Goal: Find contact information: Find contact information

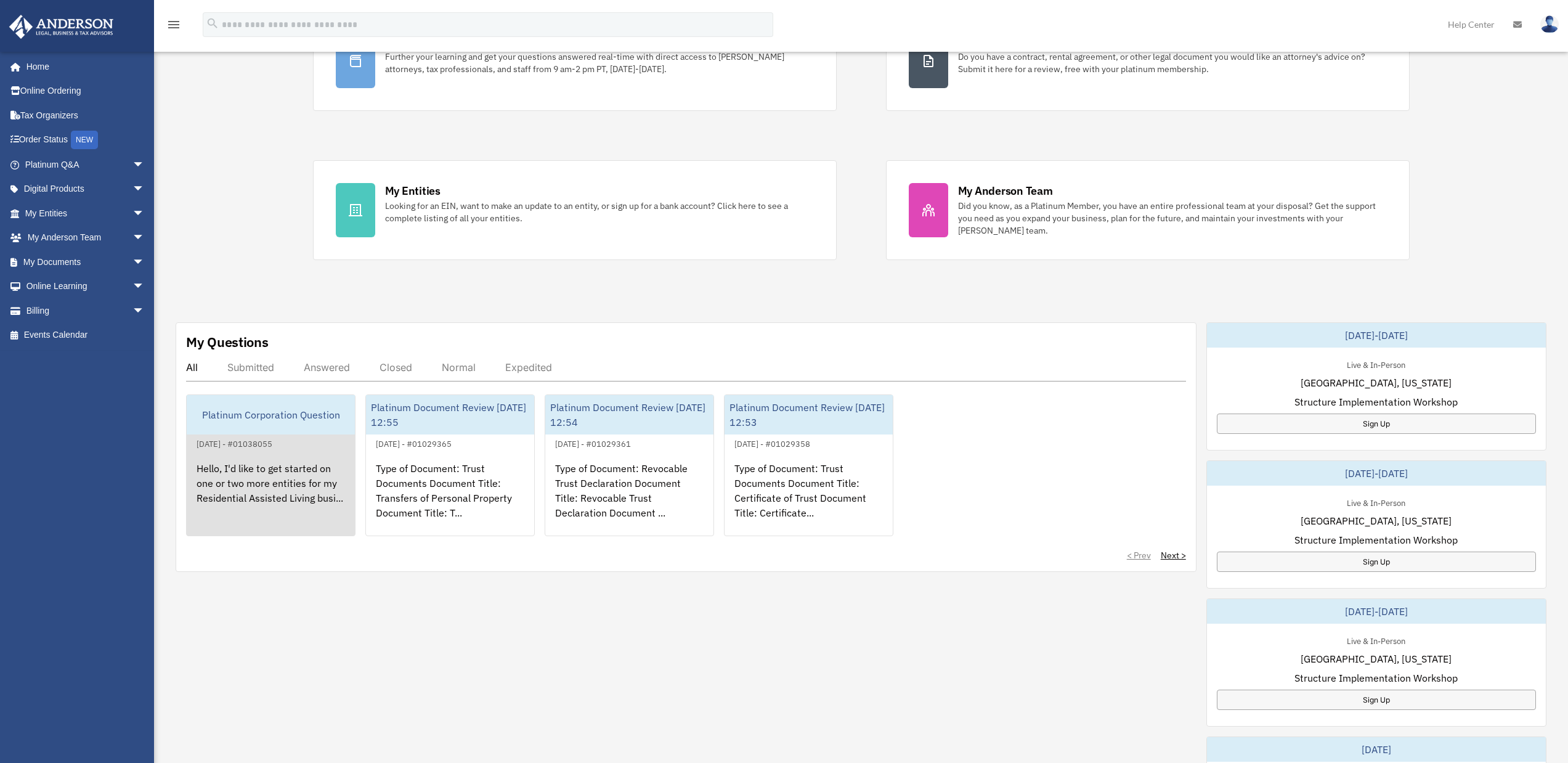
scroll to position [265, 0]
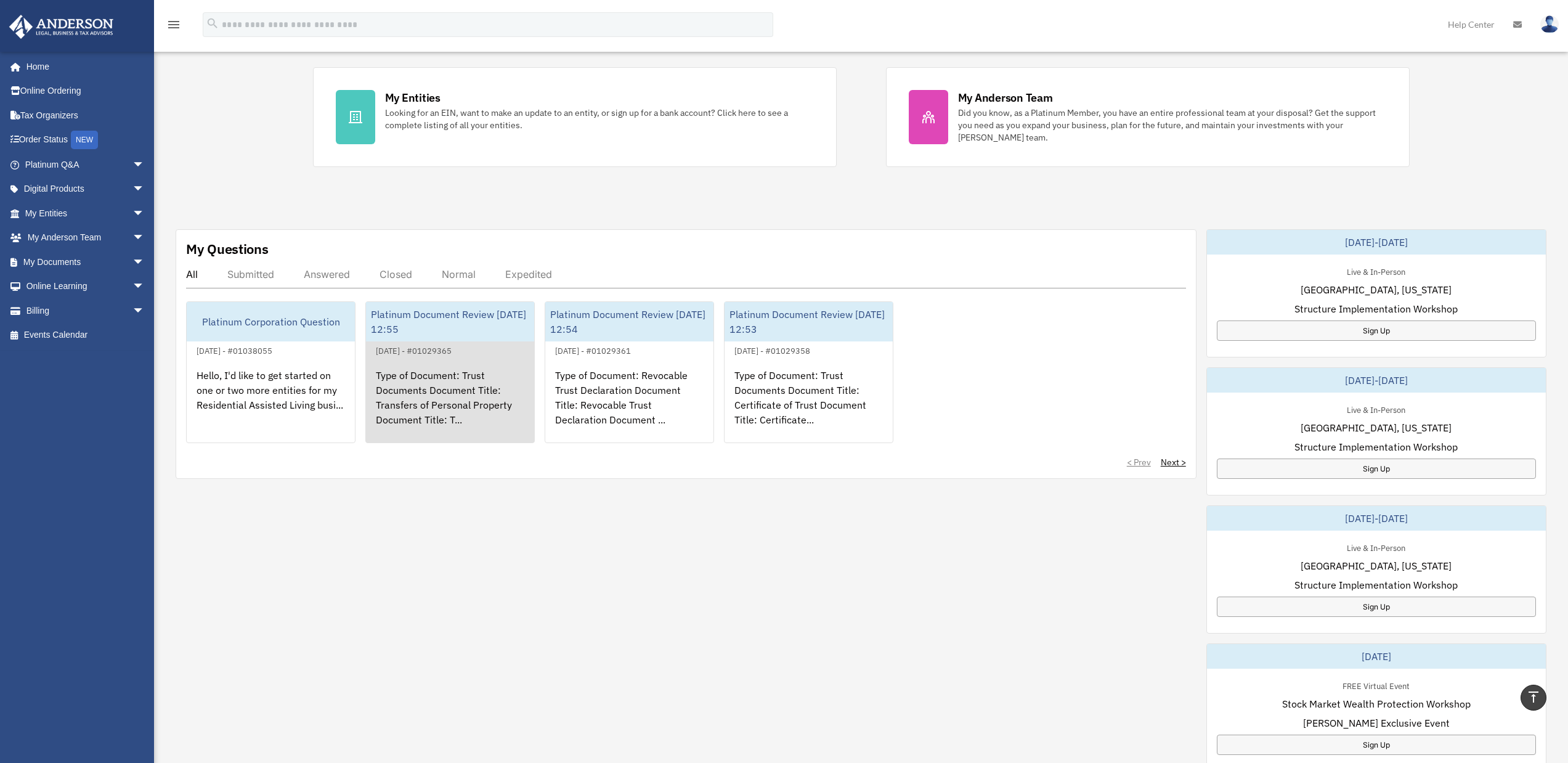
click at [410, 324] on div "Platinum Document Review [DATE] 12:55" at bounding box center [450, 322] width 168 height 40
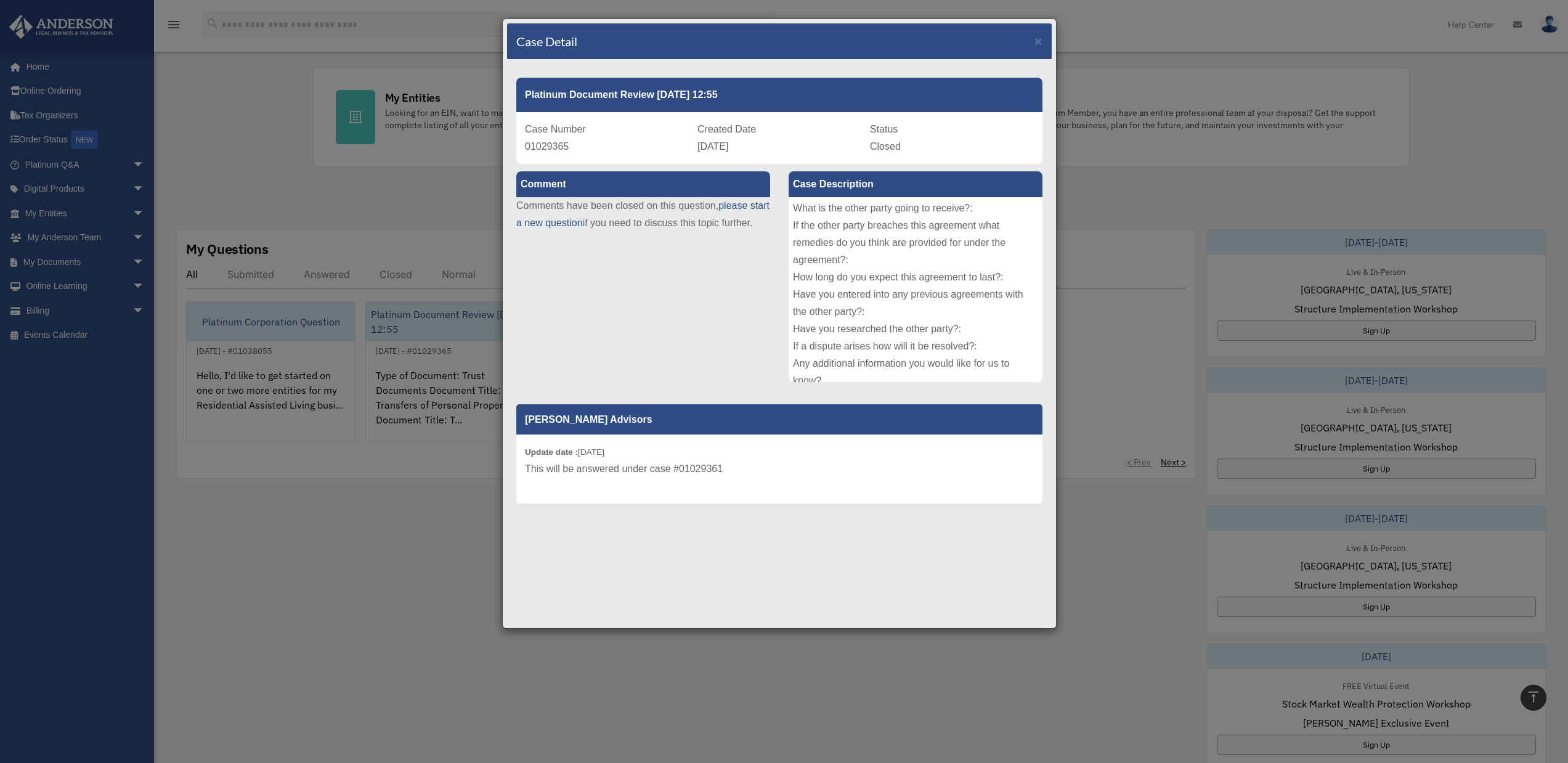
scroll to position [117, 0]
click at [420, 482] on div "Case Detail × Platinum Document Review [DATE] 12:55 Case Number 01029365 Create…" at bounding box center [784, 382] width 1568 height 763
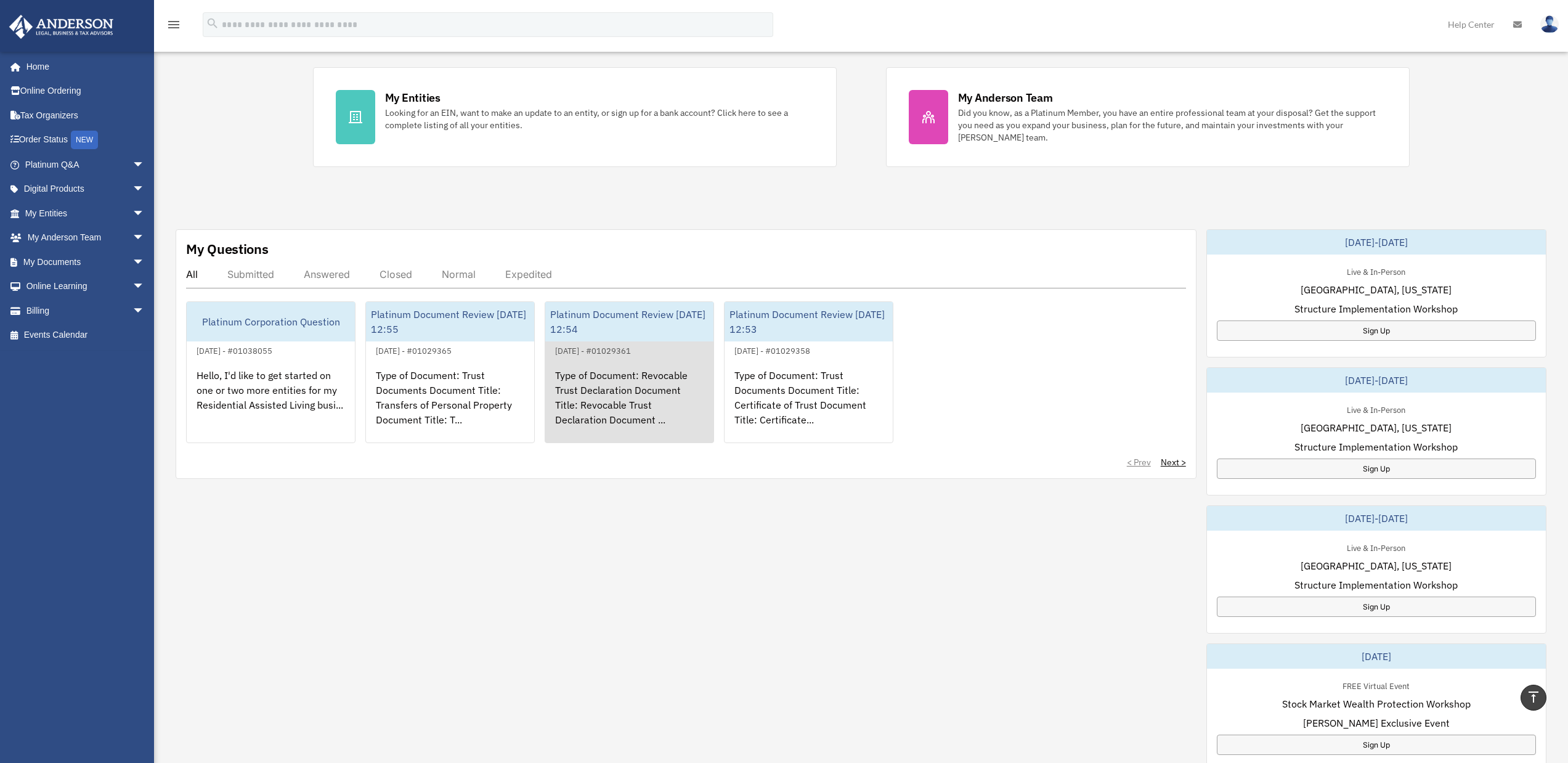
click at [610, 384] on div "Type of Document: Revocable Trust Declaration Document Title: Revocable Trust D…" at bounding box center [629, 406] width 168 height 96
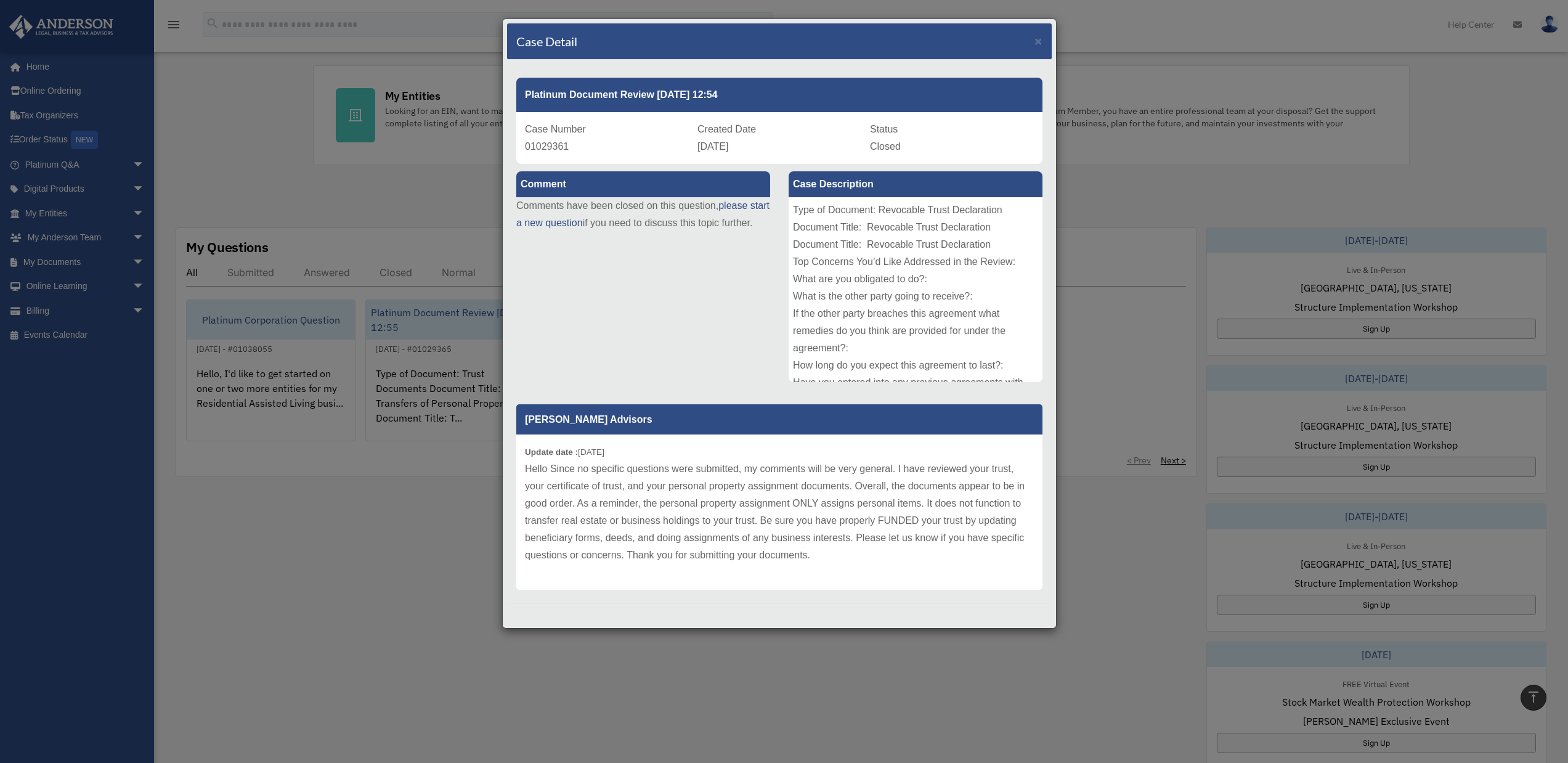
scroll to position [267, 0]
click at [456, 548] on div "Case Detail × Platinum Document Review [DATE] 12:54 Case Number 01029361 Create…" at bounding box center [784, 382] width 1568 height 763
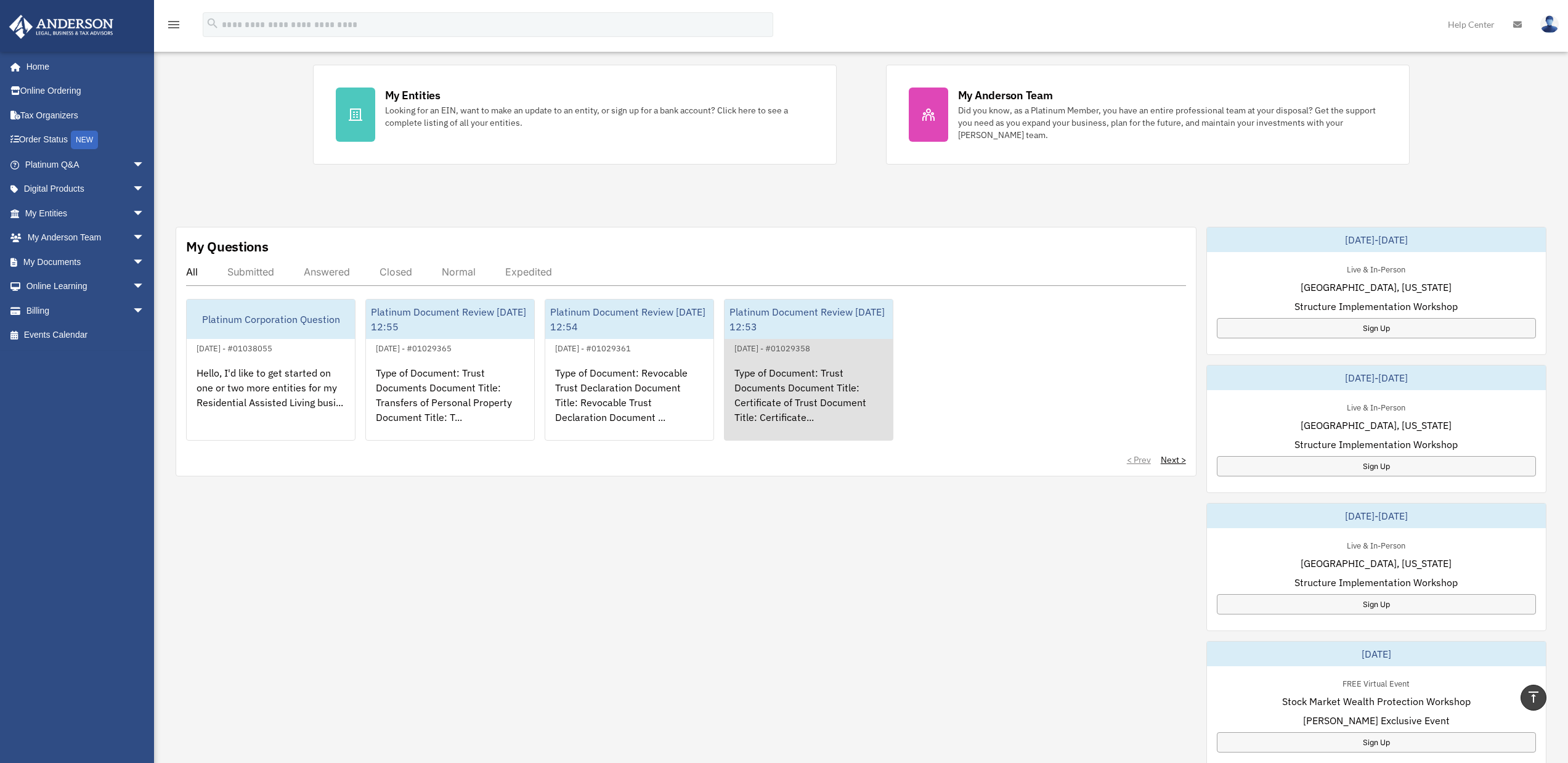
click at [775, 388] on div "Type of Document: Trust Documents Document Title: Certificate of Trust Document…" at bounding box center [808, 404] width 168 height 96
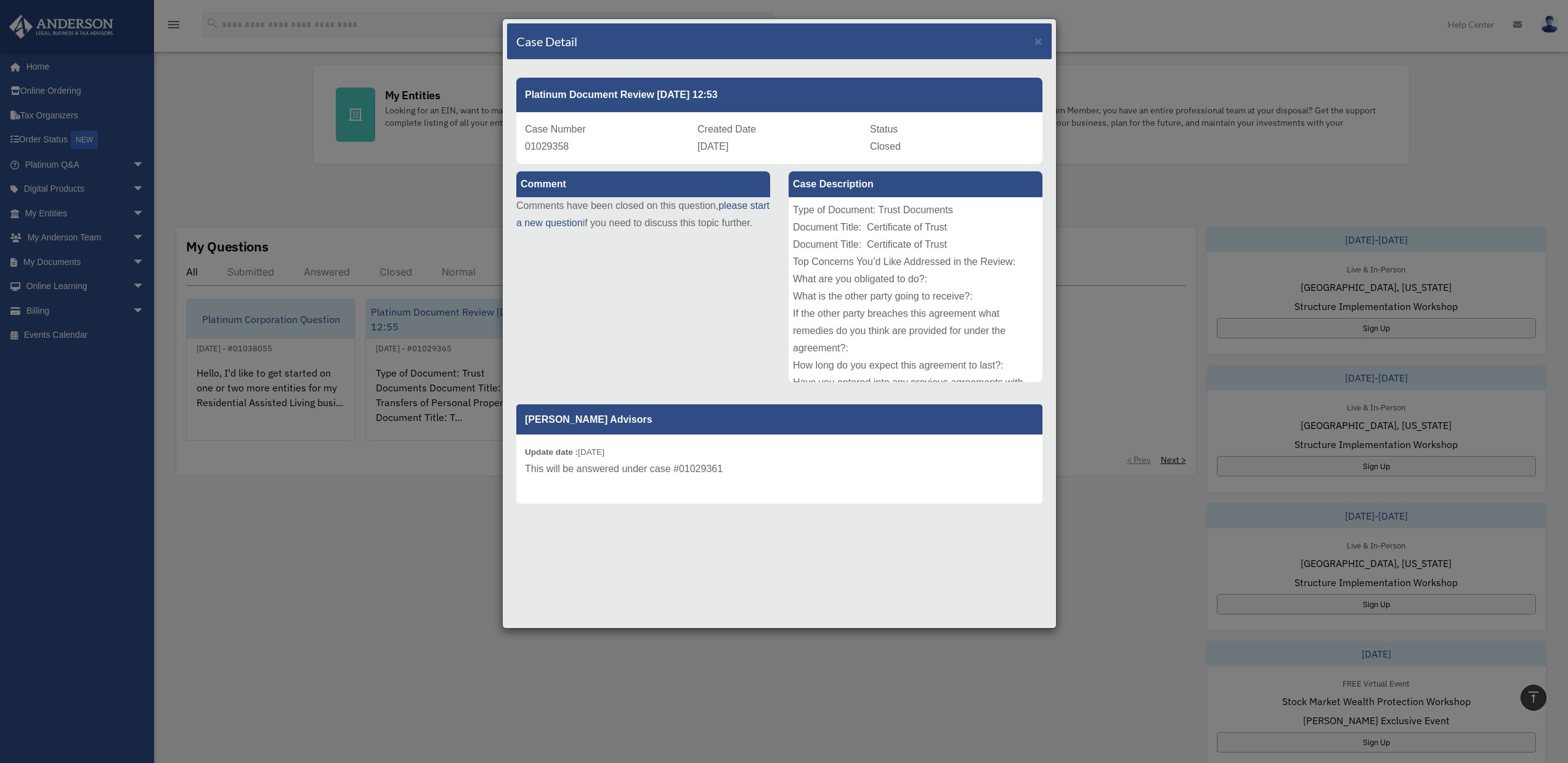
click at [467, 528] on div "Case Detail × Platinum Document Review [DATE] 12:53 Case Number 01029358 Create…" at bounding box center [784, 382] width 1568 height 763
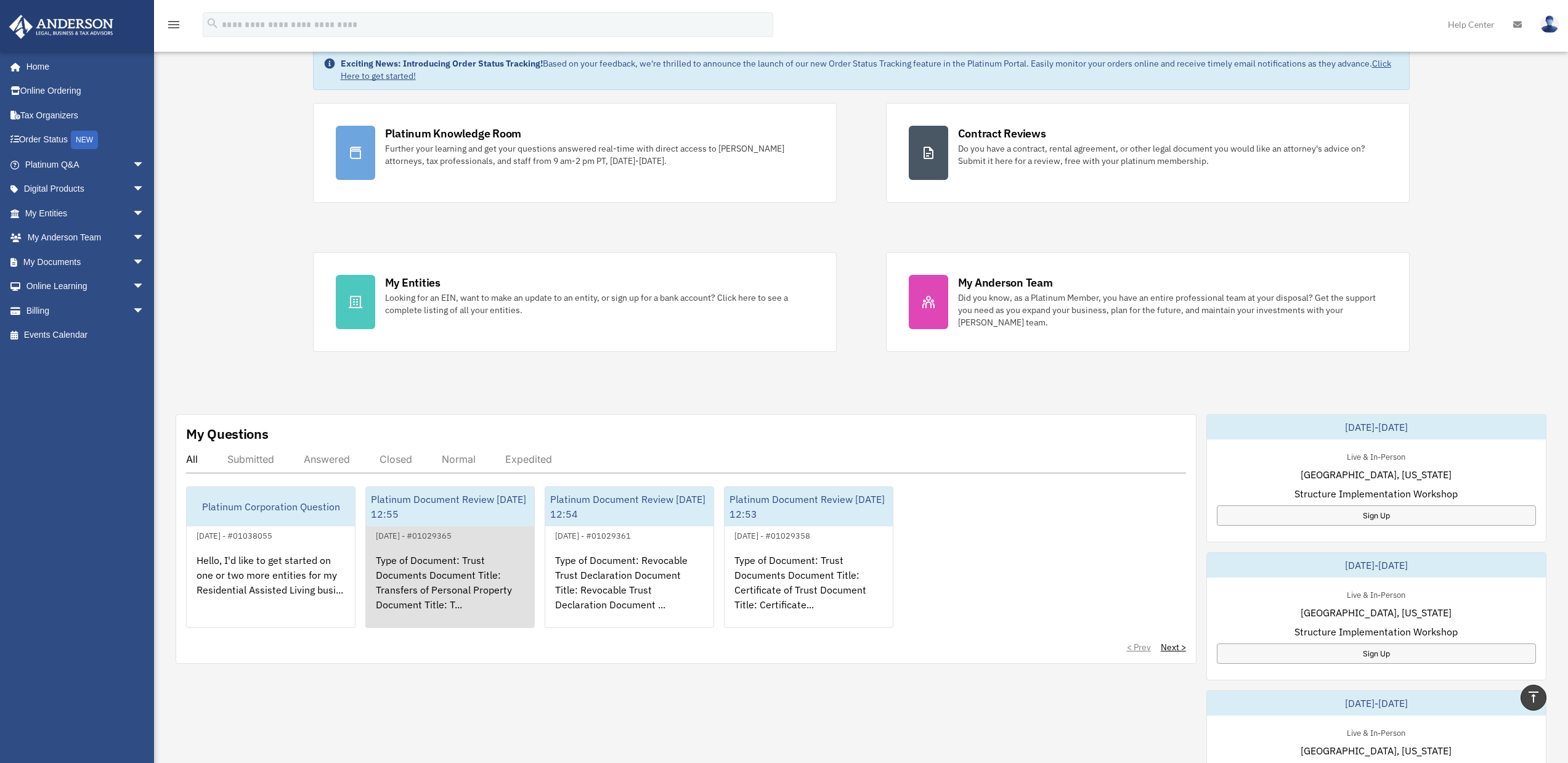
scroll to position [59, 0]
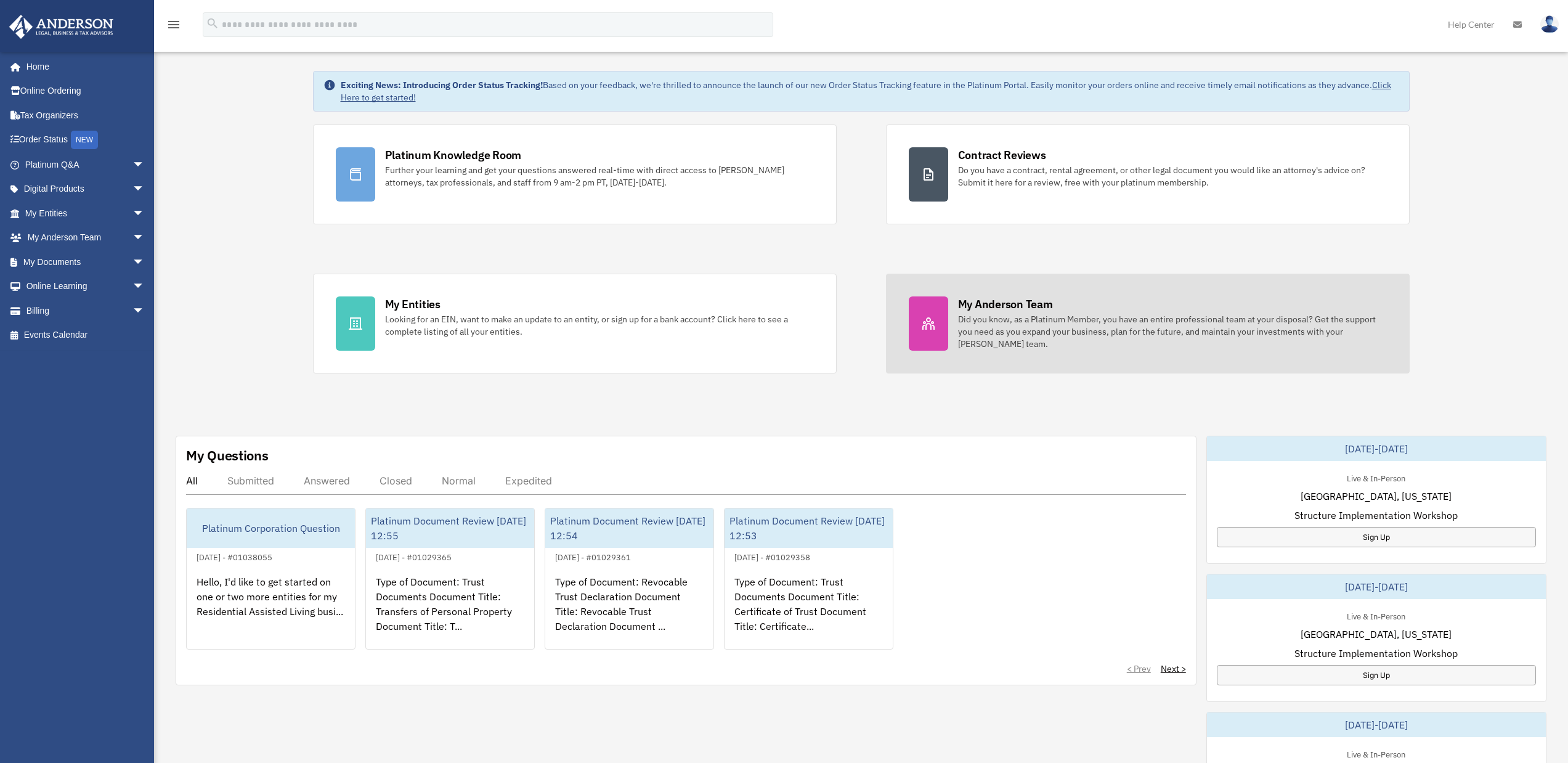
click at [986, 328] on div "Did you know, as a Platinum Member, you have an entire professional team at you…" at bounding box center [1172, 331] width 429 height 37
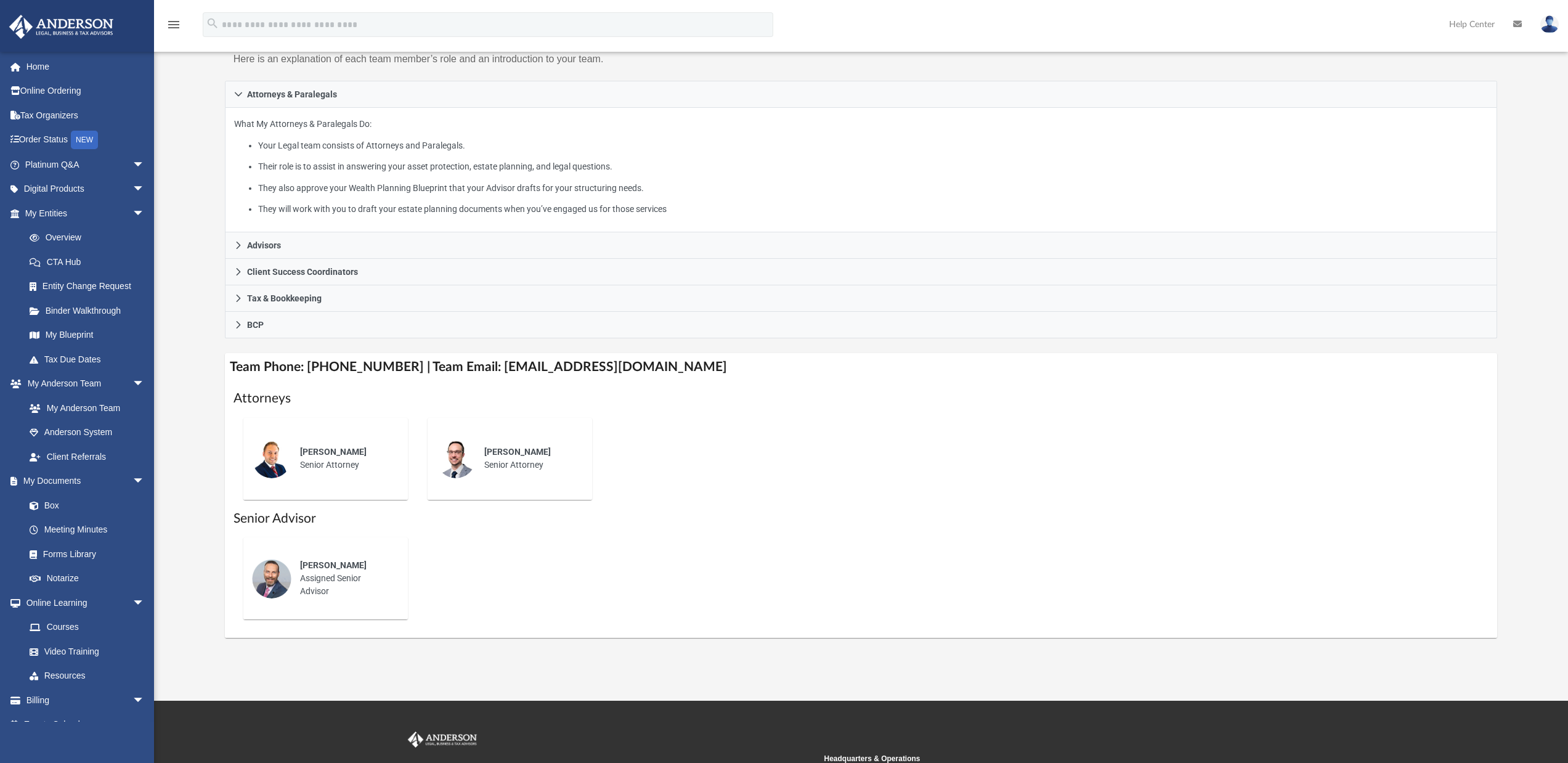
scroll to position [193, 0]
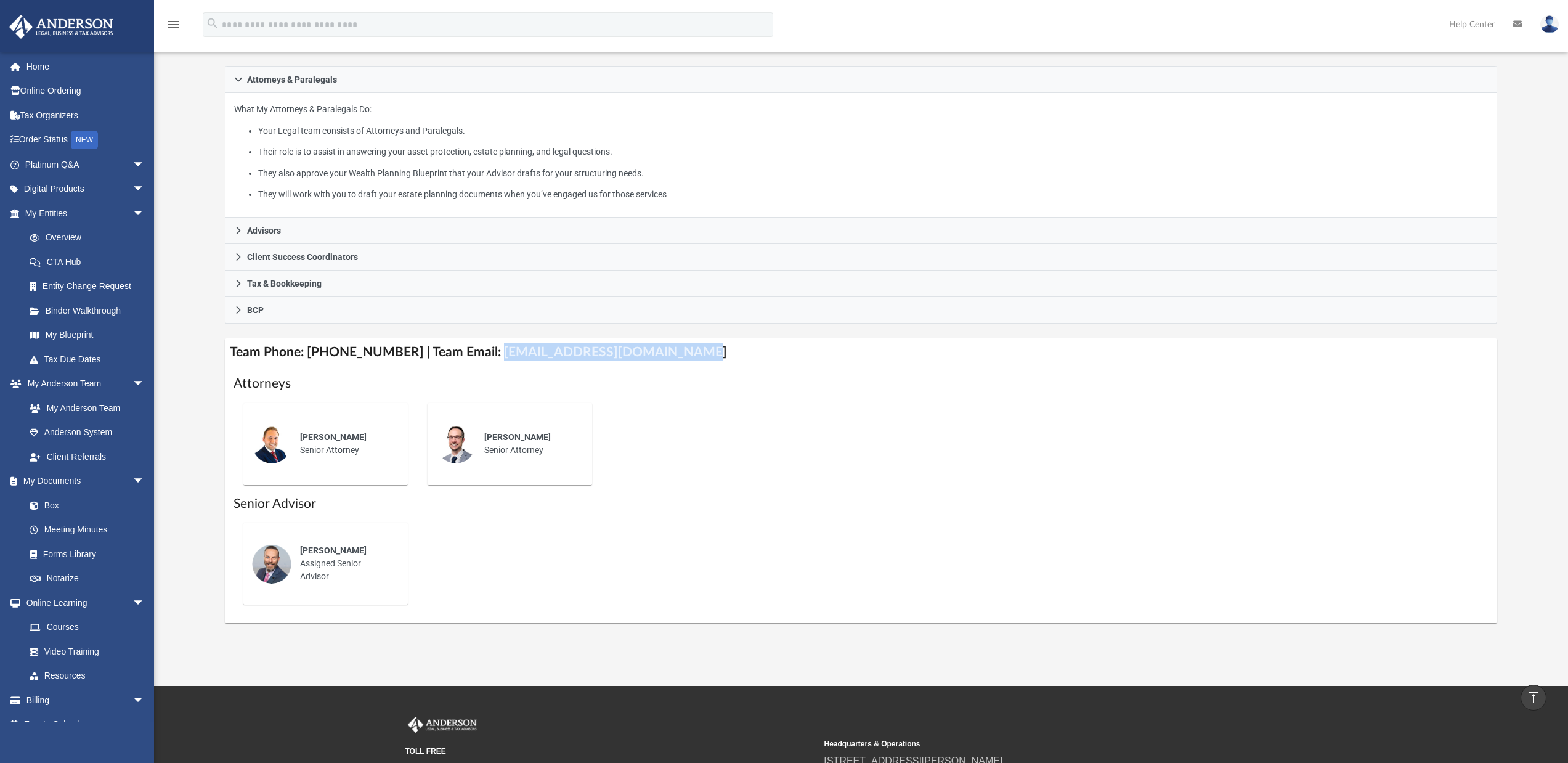
drag, startPoint x: 478, startPoint y: 355, endPoint x: 678, endPoint y: 351, distance: 200.0
click at [678, 351] on h4 "Team Phone: (725) 201-7553 | Team Email: myteam@andersonadvisors.com" at bounding box center [861, 352] width 1273 height 27
copy h4 "myteam@andersonadvisors.com"
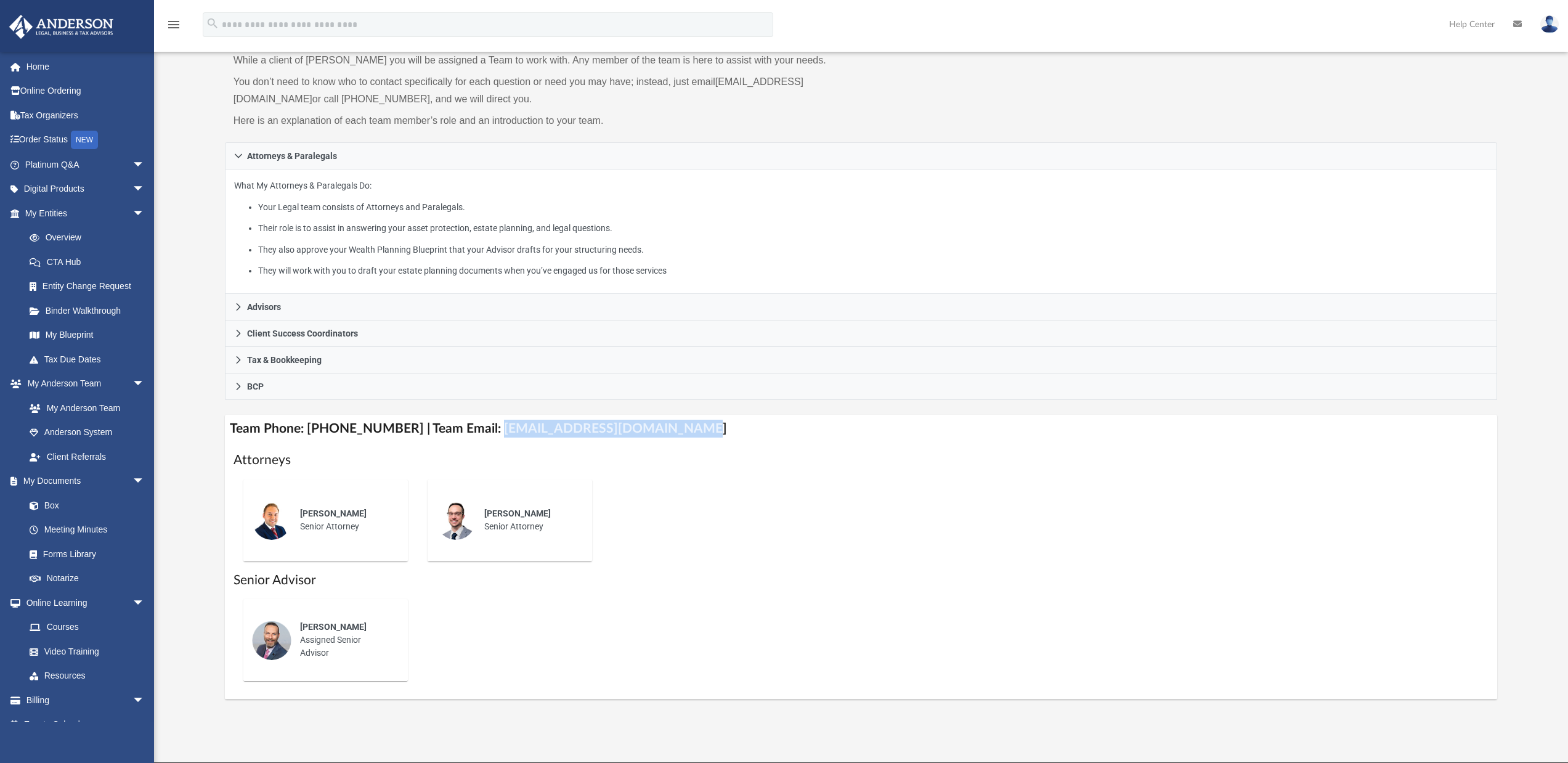
scroll to position [113, 0]
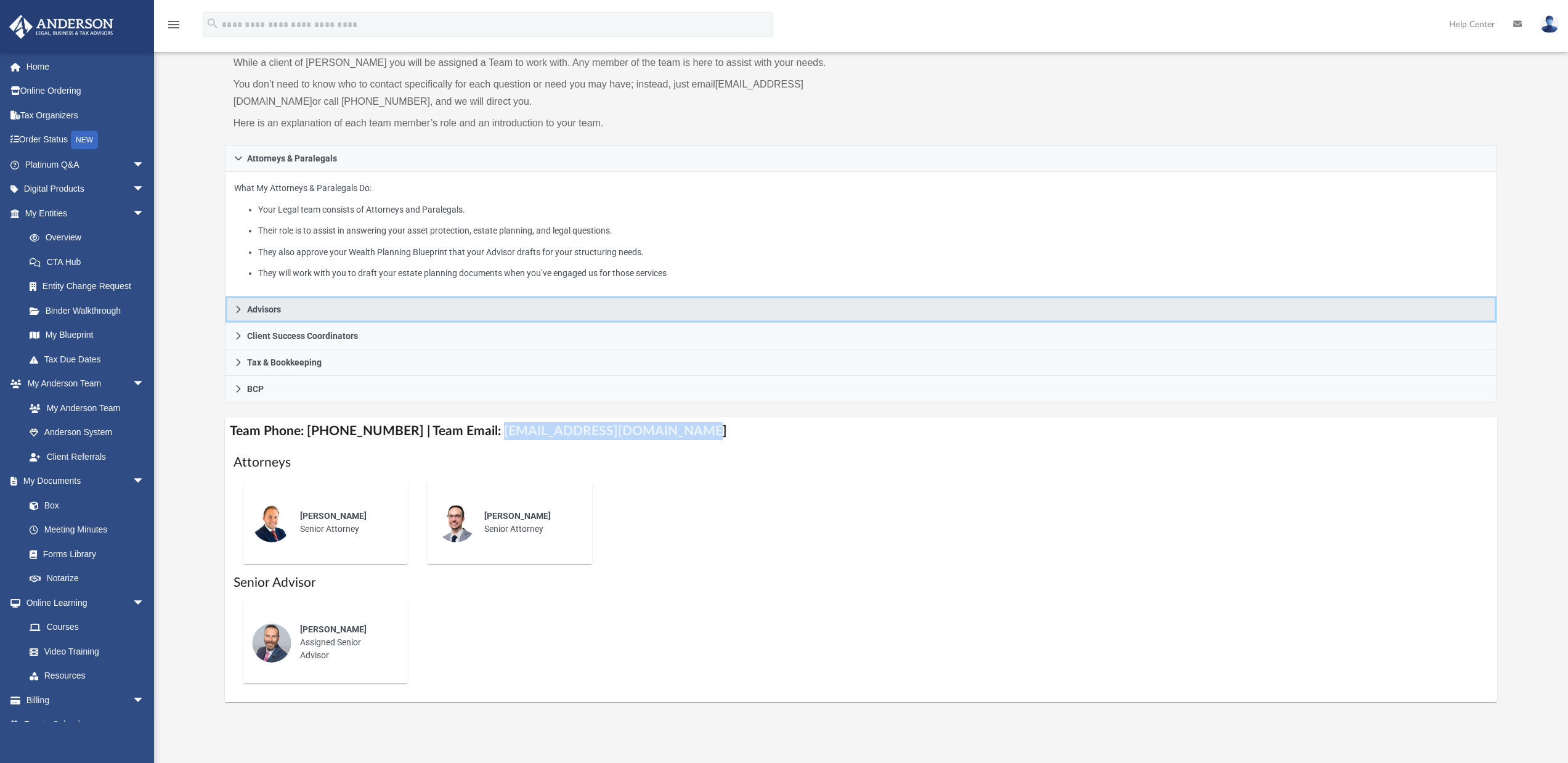
click at [260, 302] on link "Advisors" at bounding box center [861, 309] width 1273 height 27
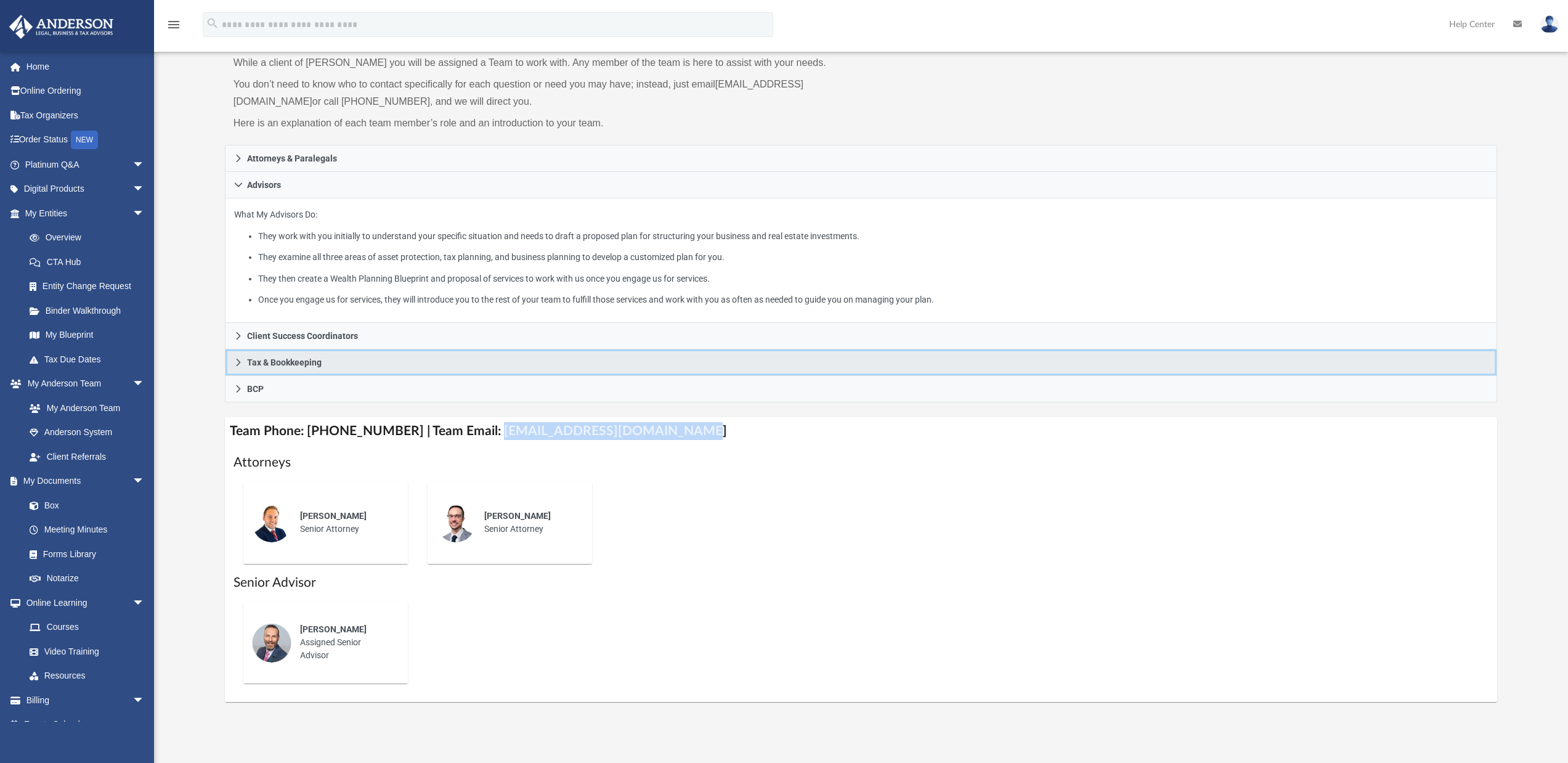
click at [272, 368] on link "Tax & Bookkeeping" at bounding box center [861, 362] width 1273 height 27
